Goal: Transaction & Acquisition: Download file/media

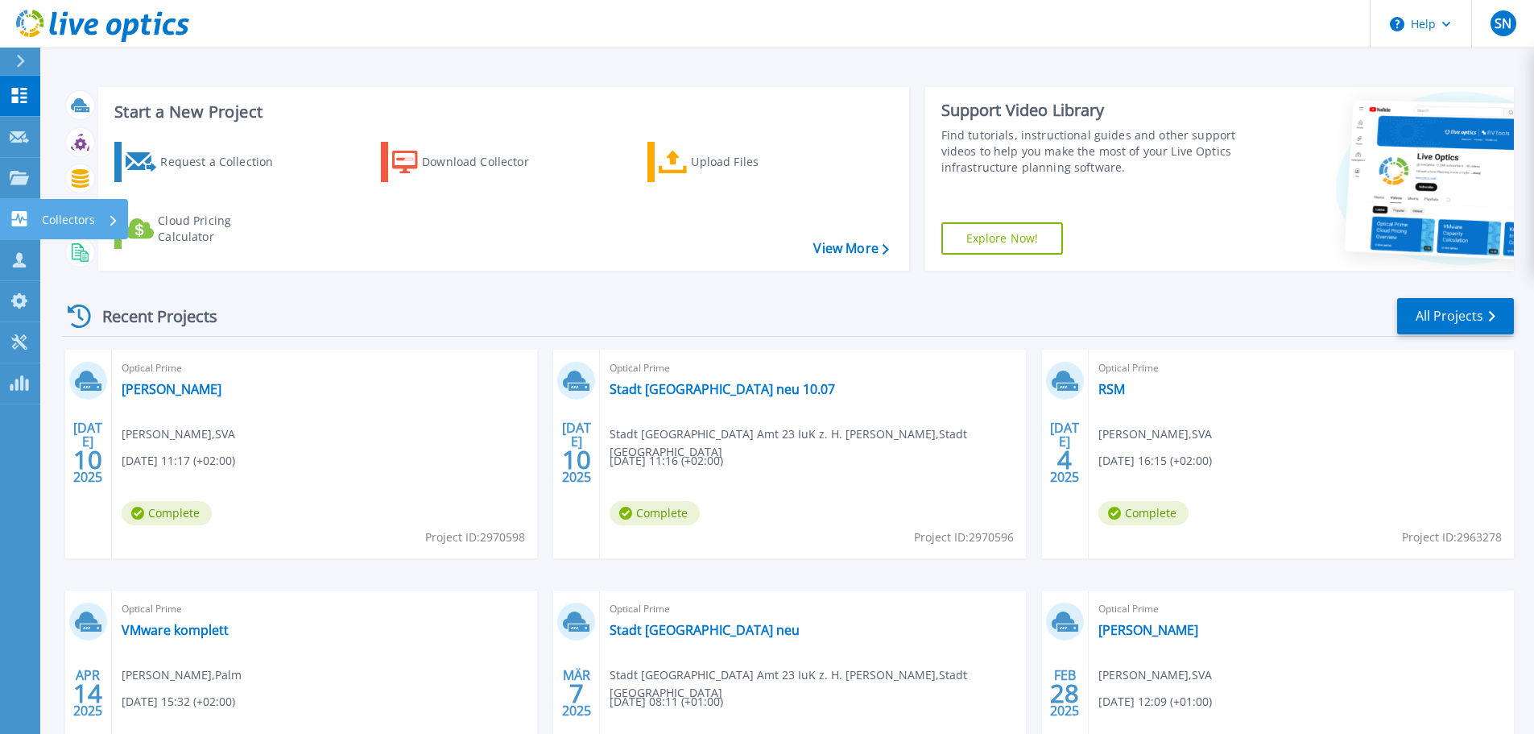
click at [60, 221] on p "Collectors" at bounding box center [68, 220] width 53 height 42
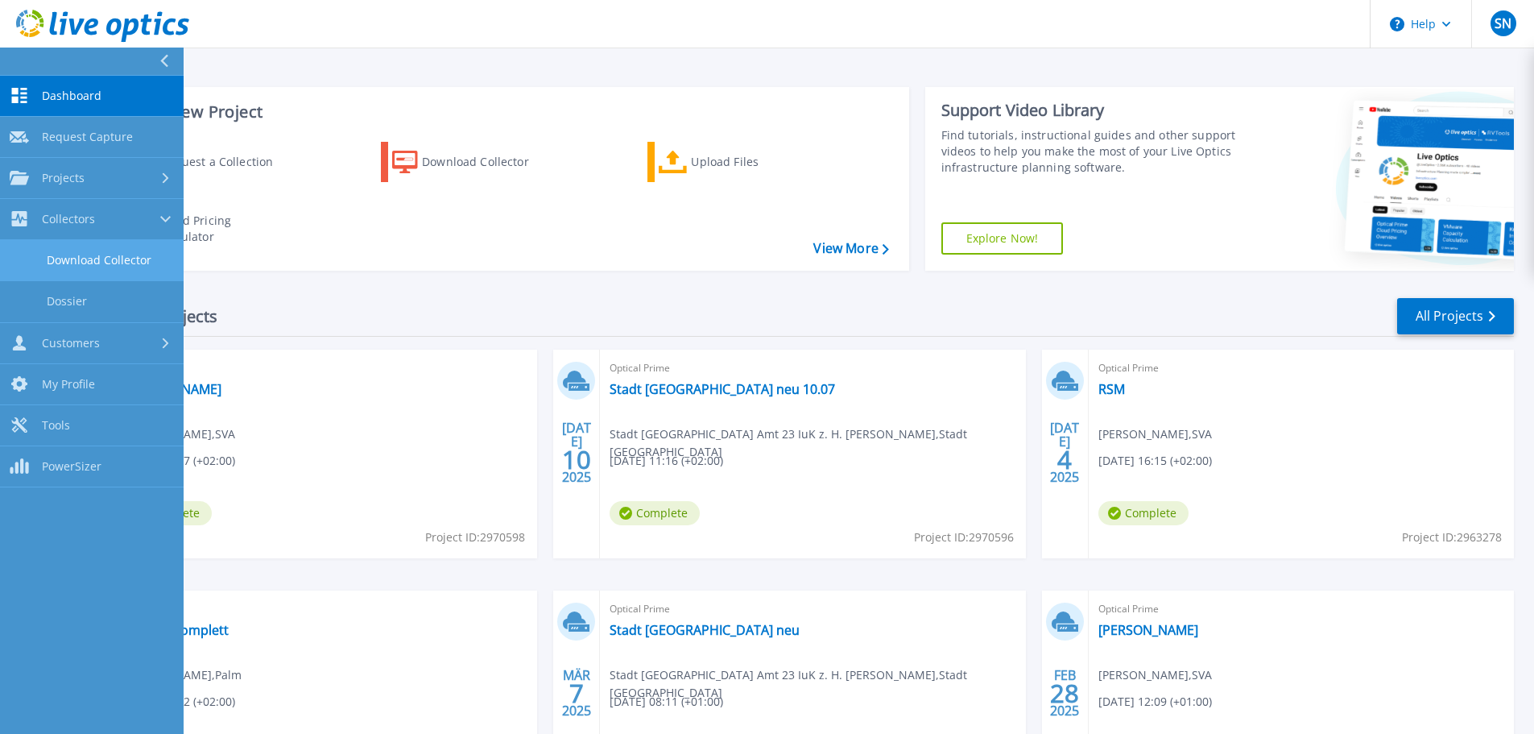
click at [116, 273] on link "Download Collector" at bounding box center [92, 260] width 184 height 41
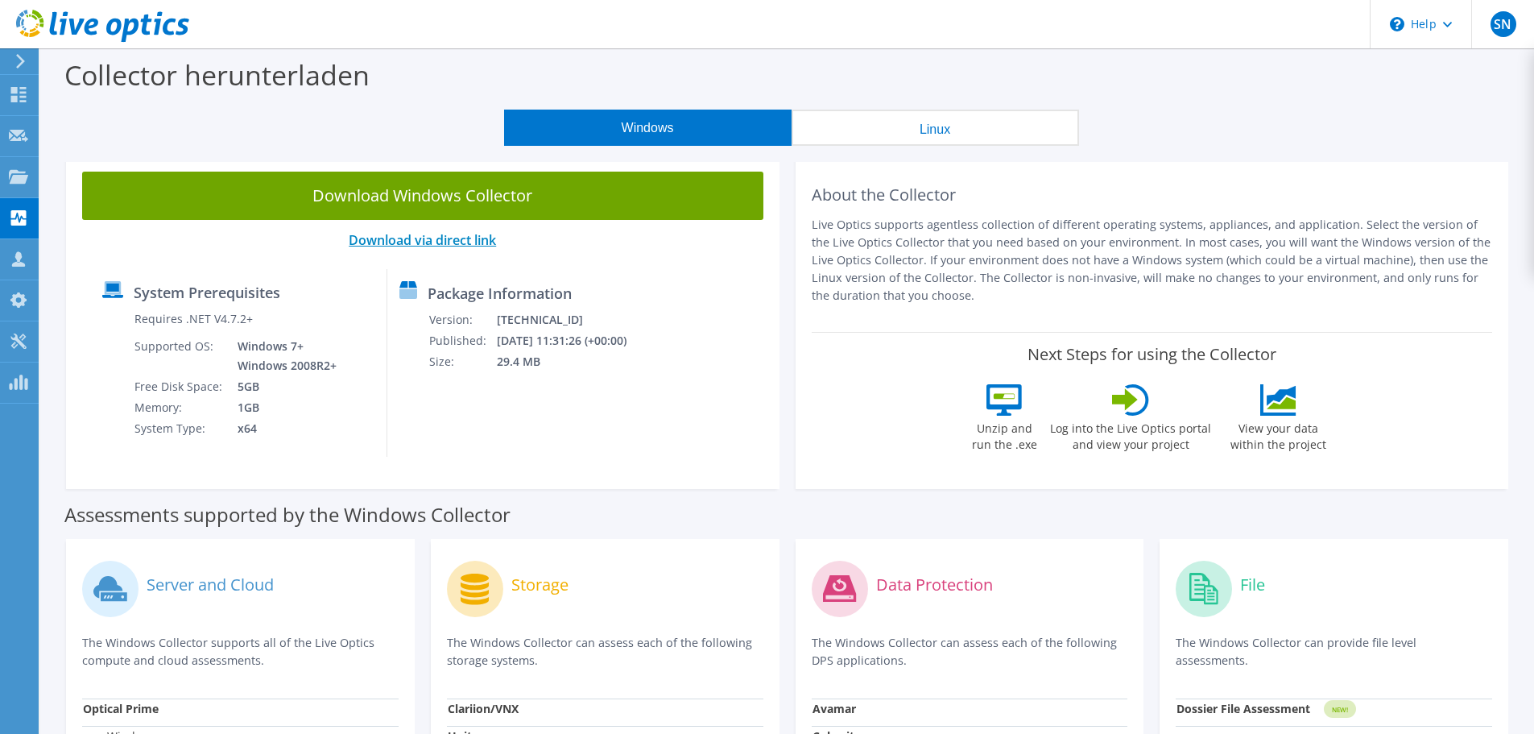
click at [408, 238] on link "Download via direct link" at bounding box center [422, 240] width 147 height 18
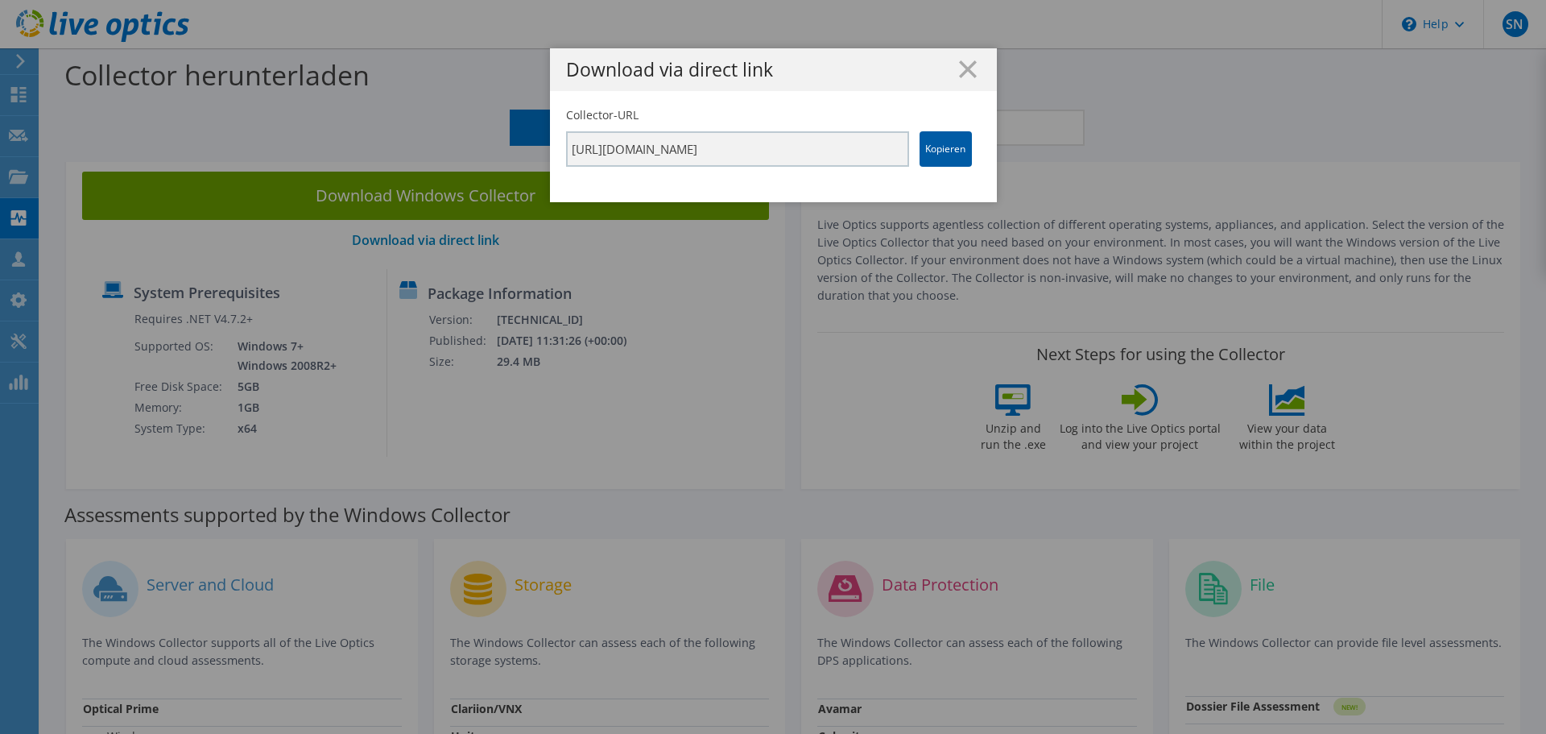
click at [925, 157] on link "Kopieren" at bounding box center [946, 148] width 52 height 35
click at [964, 73] on line at bounding box center [968, 69] width 16 height 16
